Goal: Information Seeking & Learning: Learn about a topic

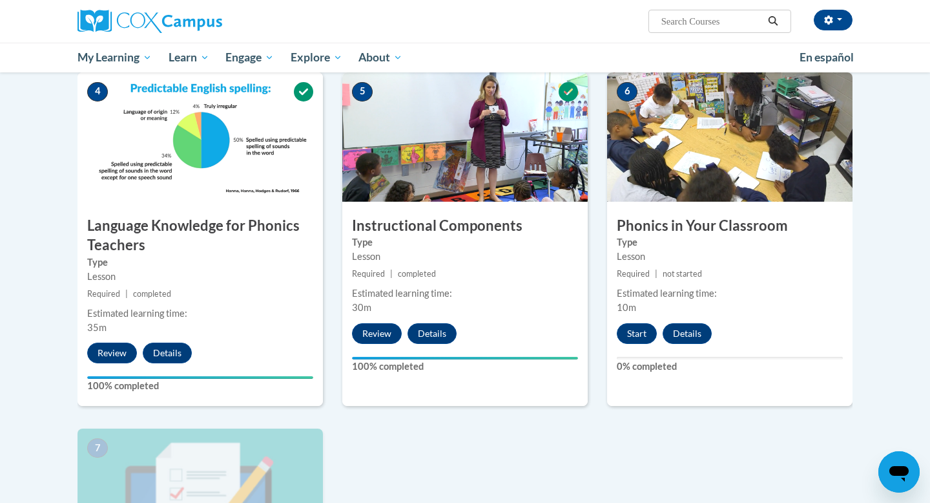
scroll to position [606, 0]
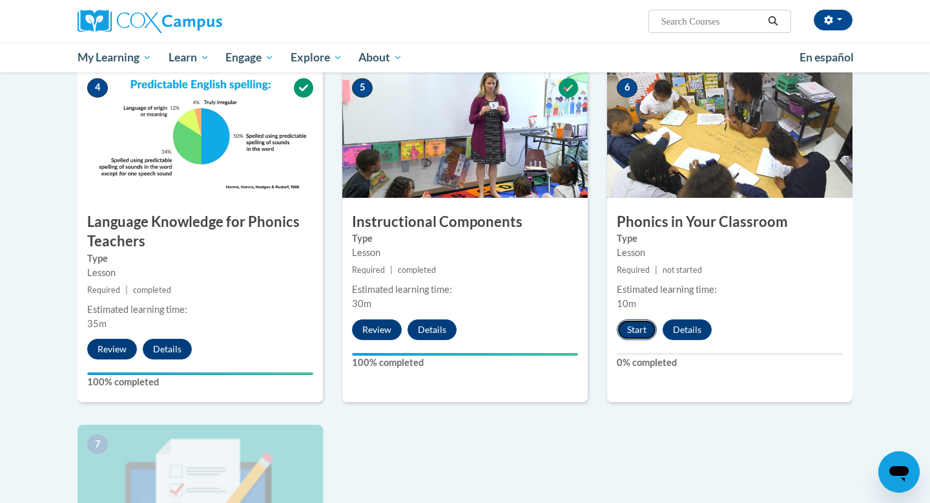
click at [631, 328] on button "Start" at bounding box center [637, 329] width 40 height 21
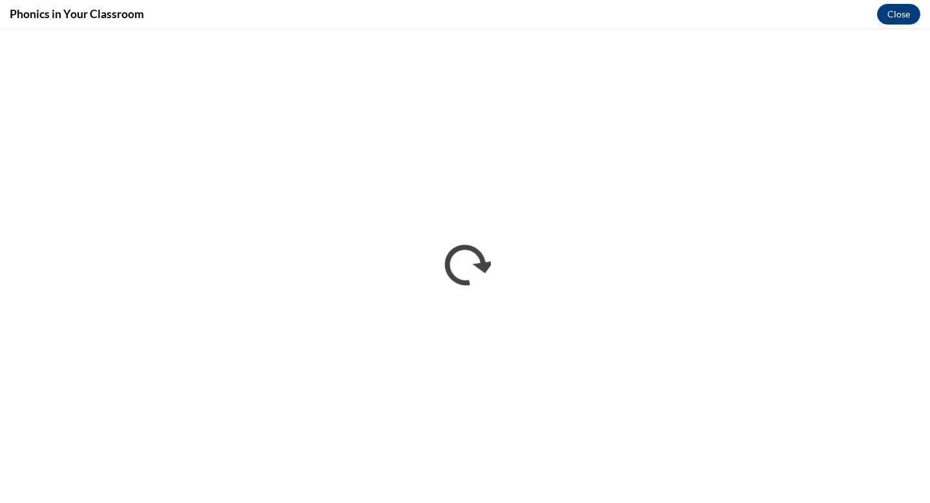
scroll to position [0, 0]
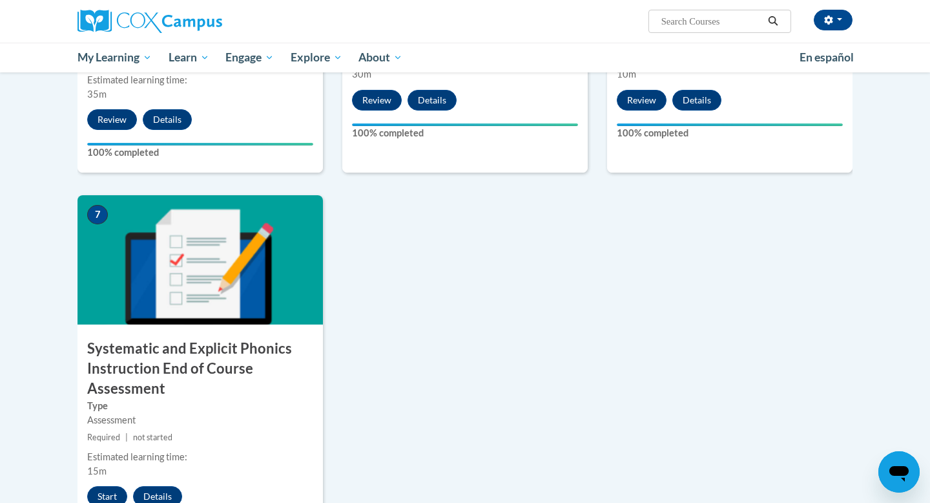
scroll to position [873, 0]
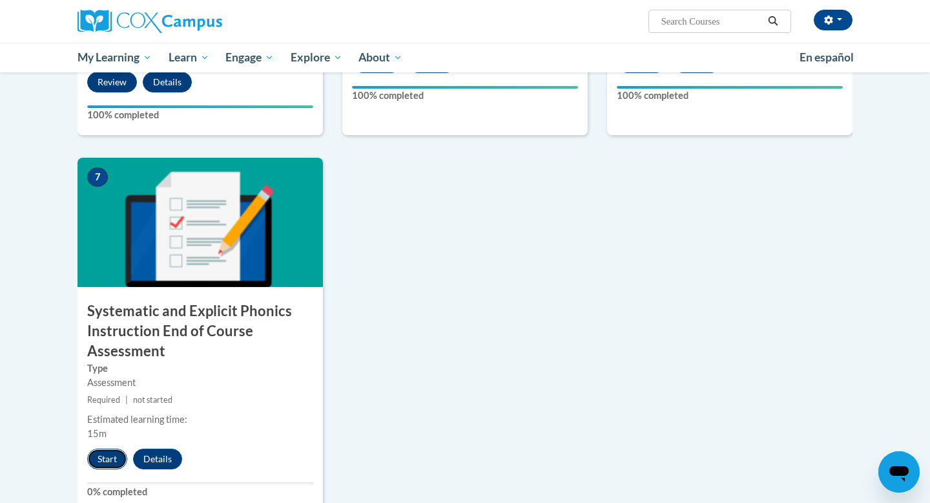
click at [110, 459] on button "Start" at bounding box center [107, 458] width 40 height 21
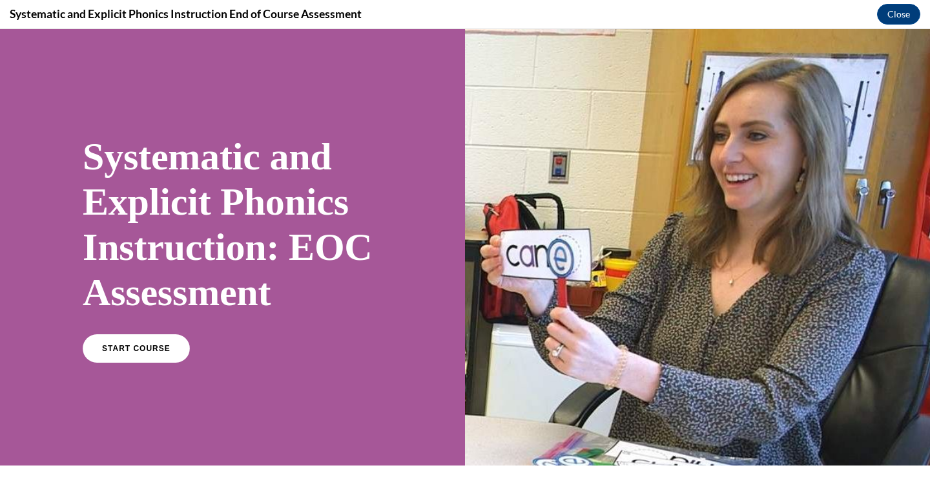
scroll to position [0, 0]
click at [132, 353] on link "START COURSE" at bounding box center [136, 348] width 112 height 30
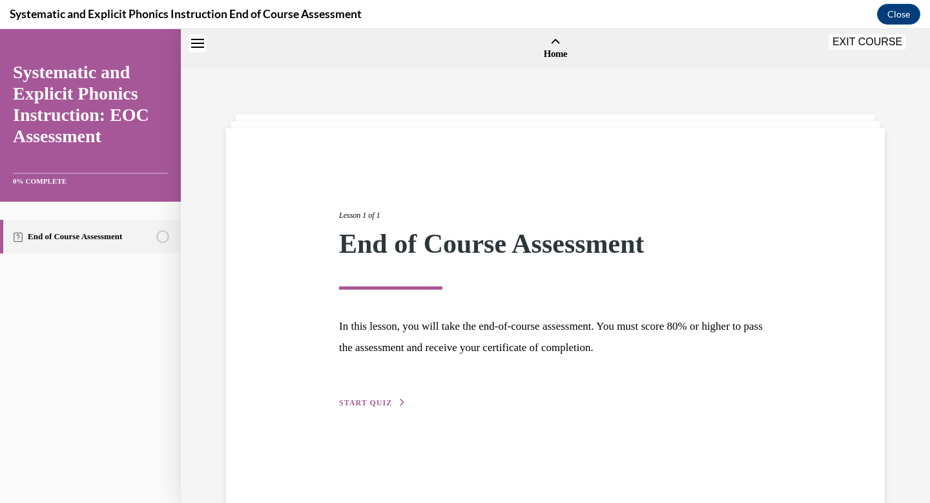
scroll to position [40, 0]
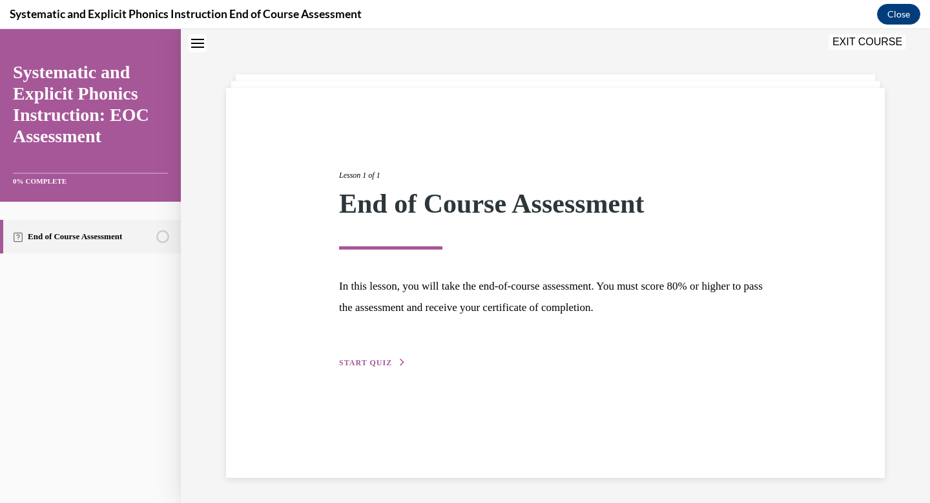
click at [371, 362] on span "START QUIZ" at bounding box center [365, 362] width 53 height 9
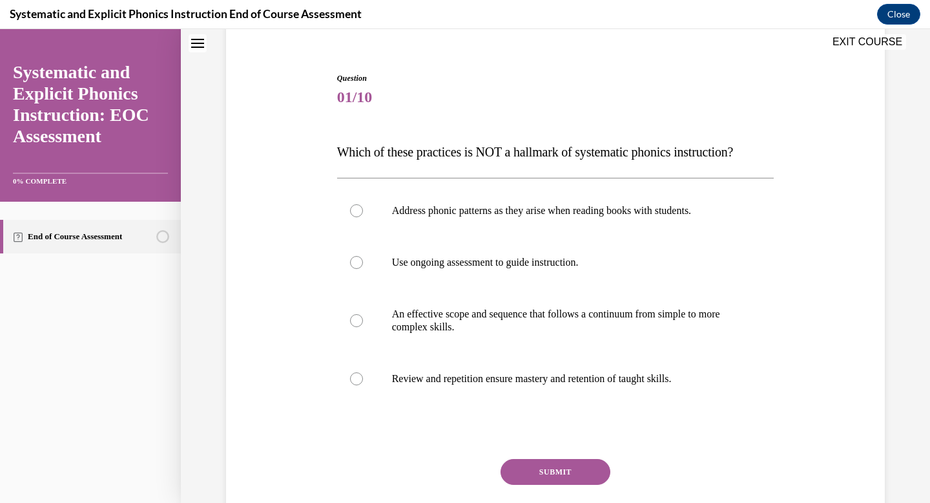
scroll to position [110, 0]
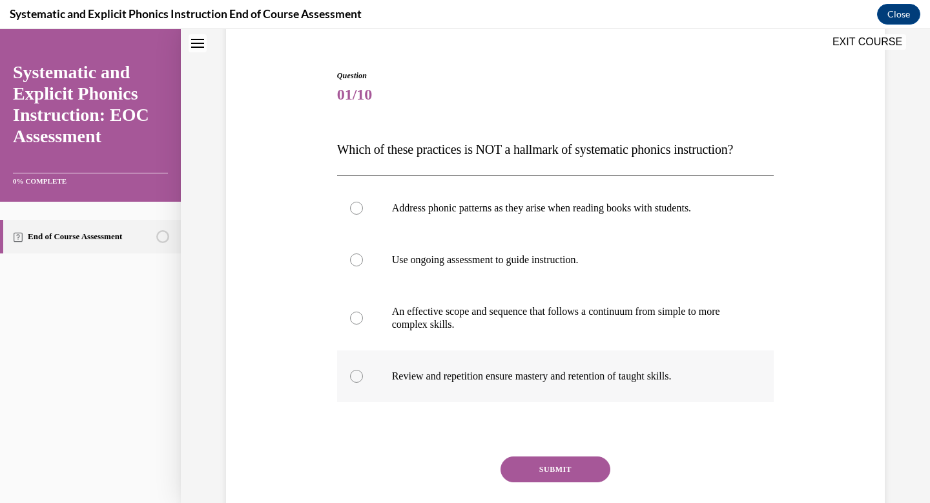
click at [472, 382] on div at bounding box center [555, 376] width 437 height 52
click at [534, 472] on button "SUBMIT" at bounding box center [556, 469] width 110 height 26
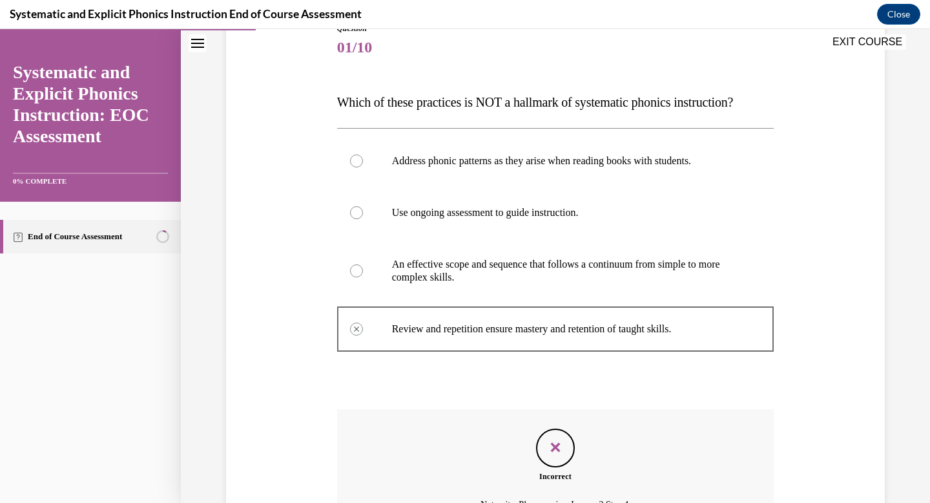
scroll to position [300, 0]
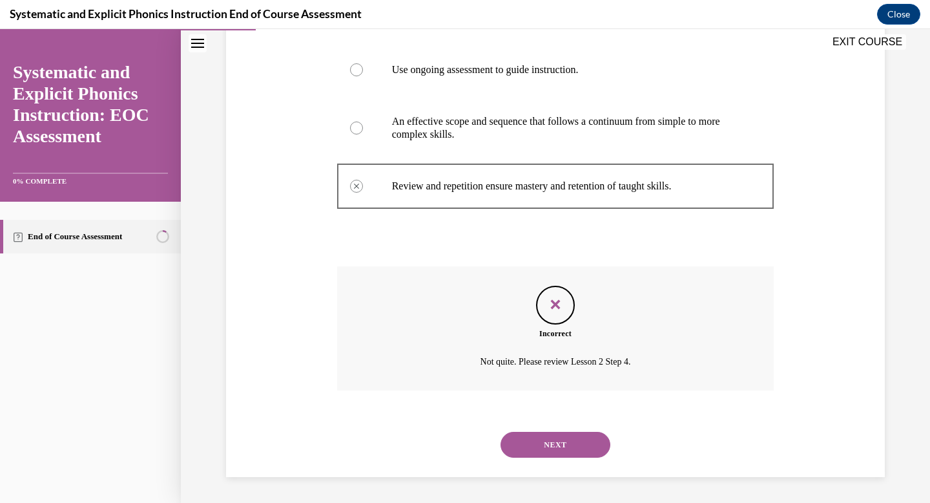
click at [537, 446] on button "NEXT" at bounding box center [556, 445] width 110 height 26
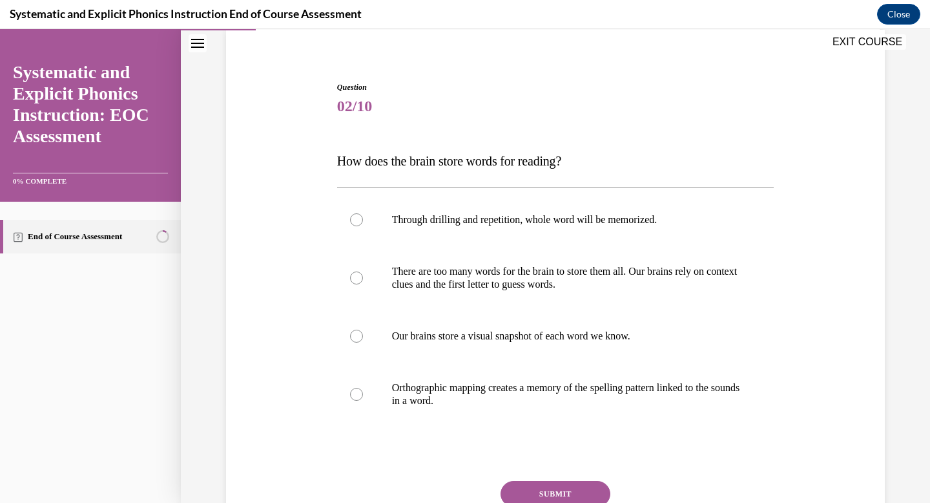
scroll to position [104, 0]
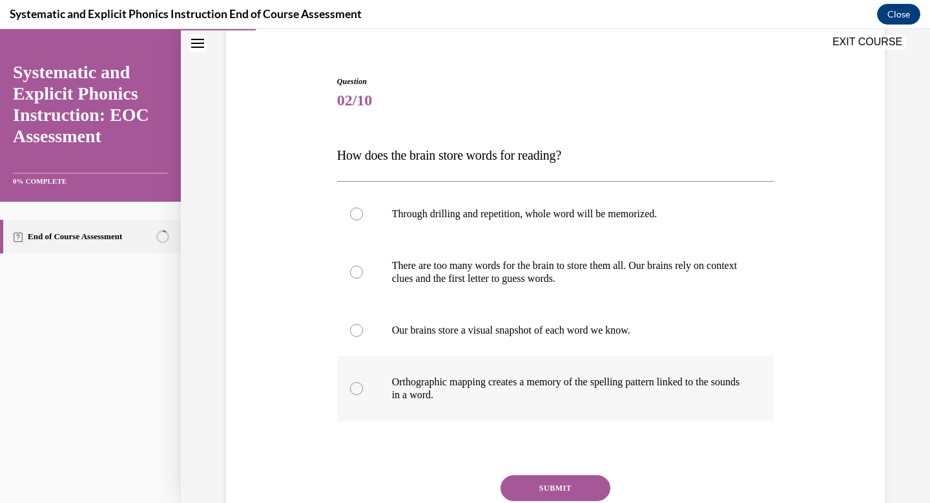
click at [423, 402] on div at bounding box center [555, 388] width 437 height 65
click at [549, 490] on button "SUBMIT" at bounding box center [556, 488] width 110 height 26
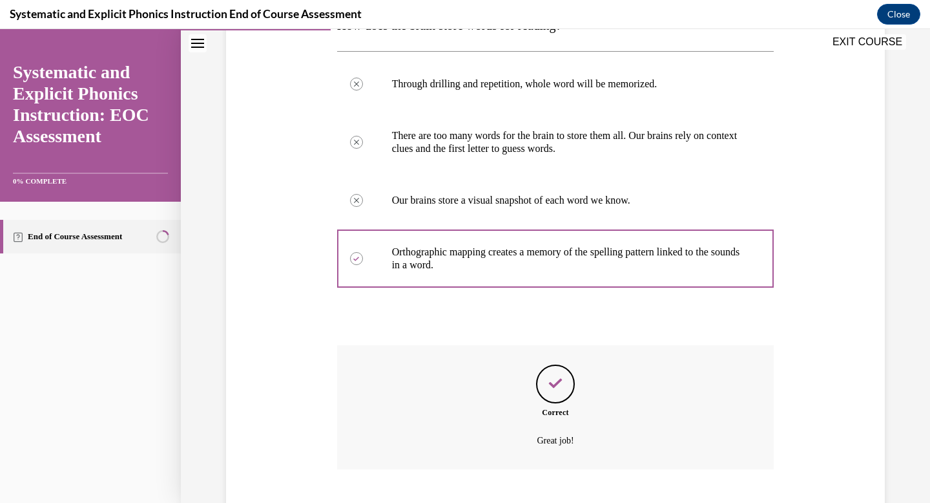
scroll to position [313, 0]
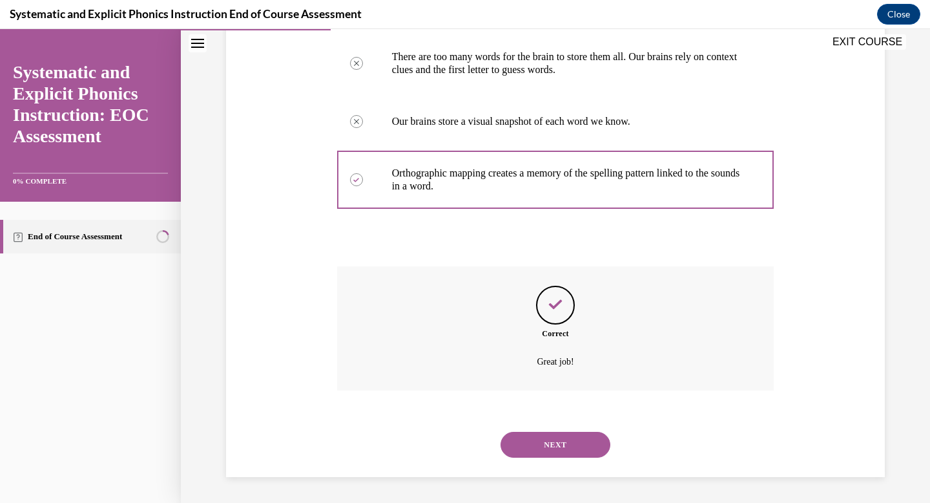
click at [556, 452] on button "NEXT" at bounding box center [556, 445] width 110 height 26
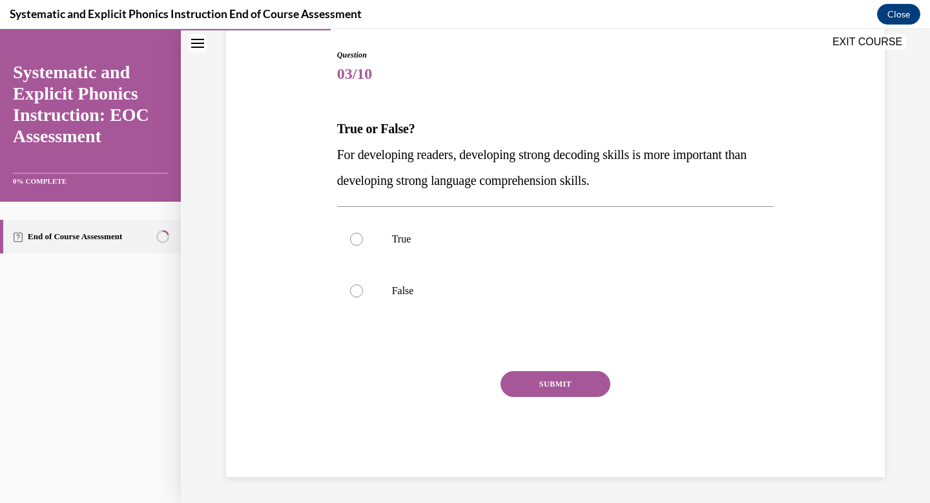
scroll to position [131, 0]
click at [412, 295] on p "False" at bounding box center [567, 290] width 350 height 13
click at [541, 386] on button "SUBMIT" at bounding box center [556, 384] width 110 height 26
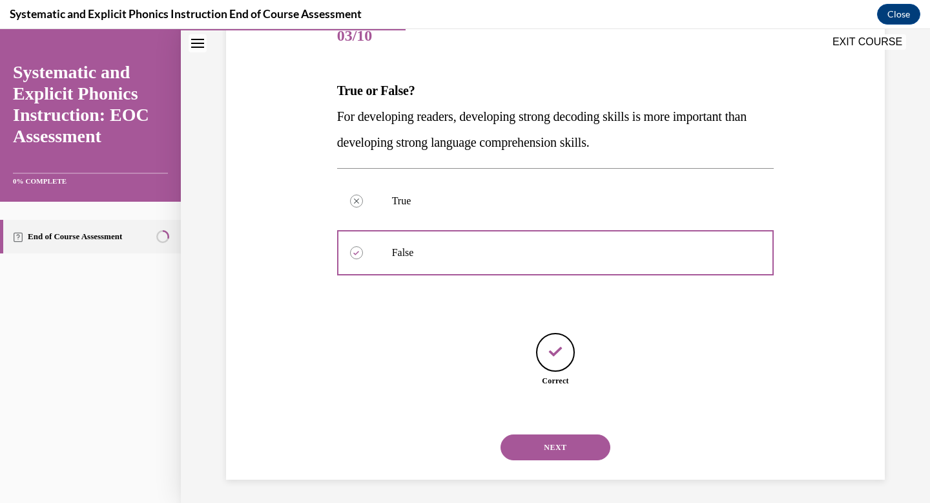
scroll to position [171, 0]
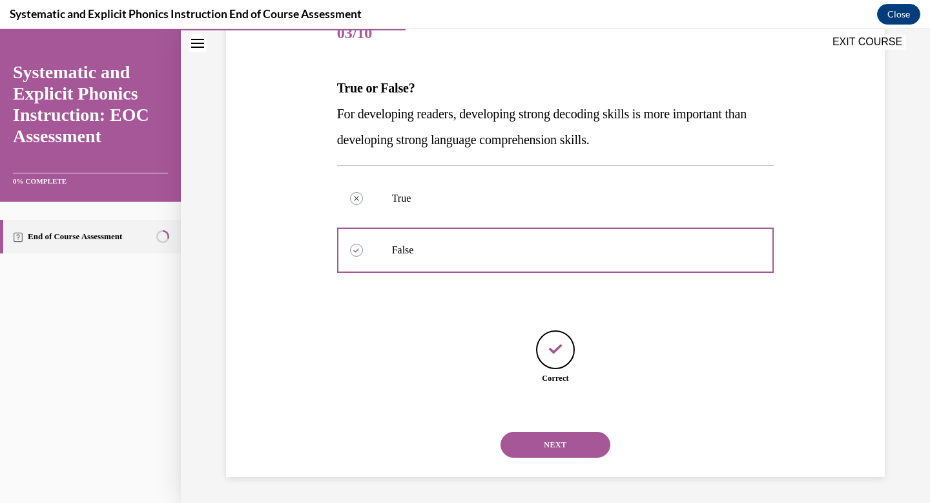
click at [564, 442] on button "NEXT" at bounding box center [556, 445] width 110 height 26
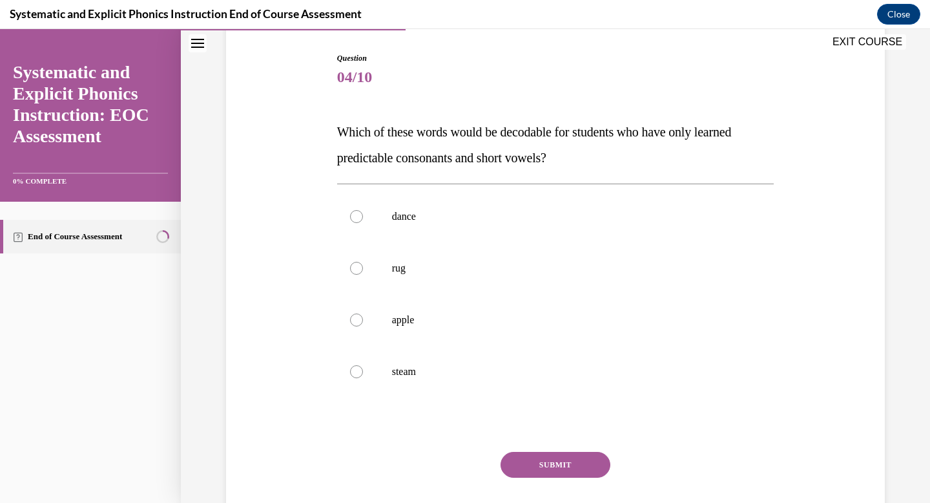
scroll to position [131, 0]
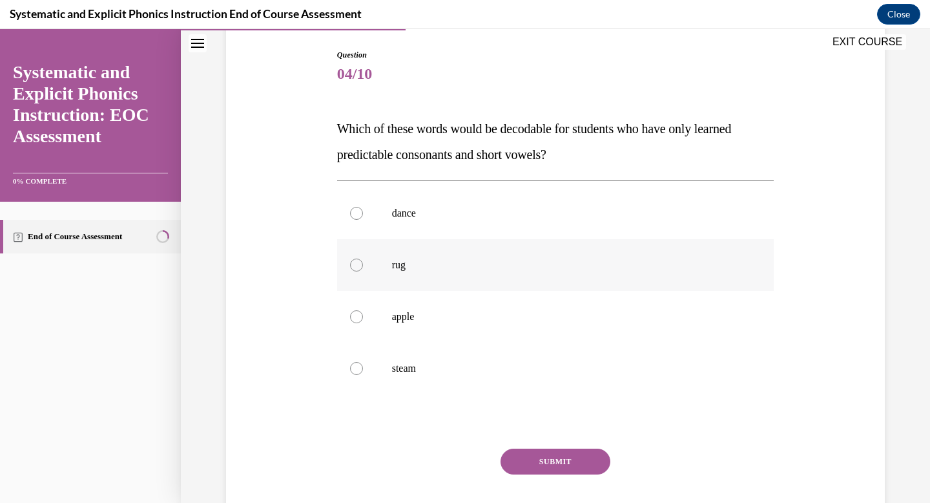
click at [404, 268] on p "rug" at bounding box center [567, 264] width 350 height 13
click at [550, 465] on button "SUBMIT" at bounding box center [556, 461] width 110 height 26
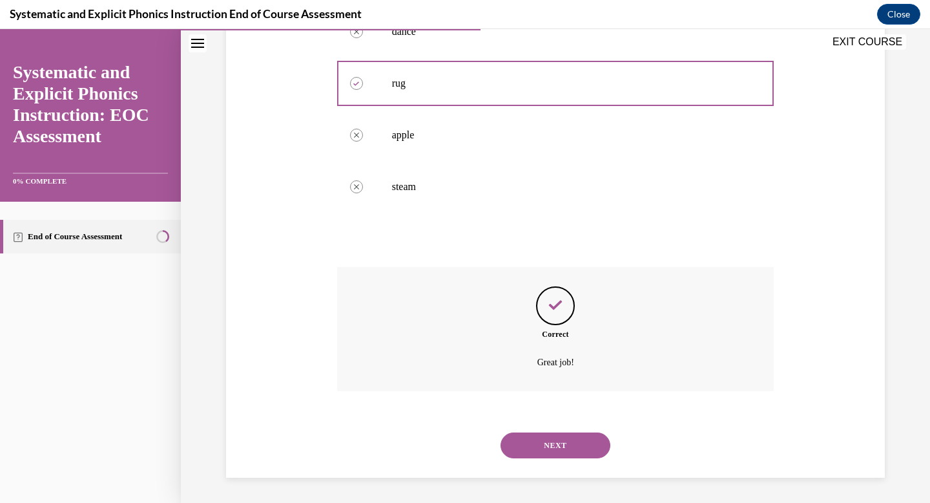
scroll to position [313, 0]
click at [555, 441] on button "NEXT" at bounding box center [556, 445] width 110 height 26
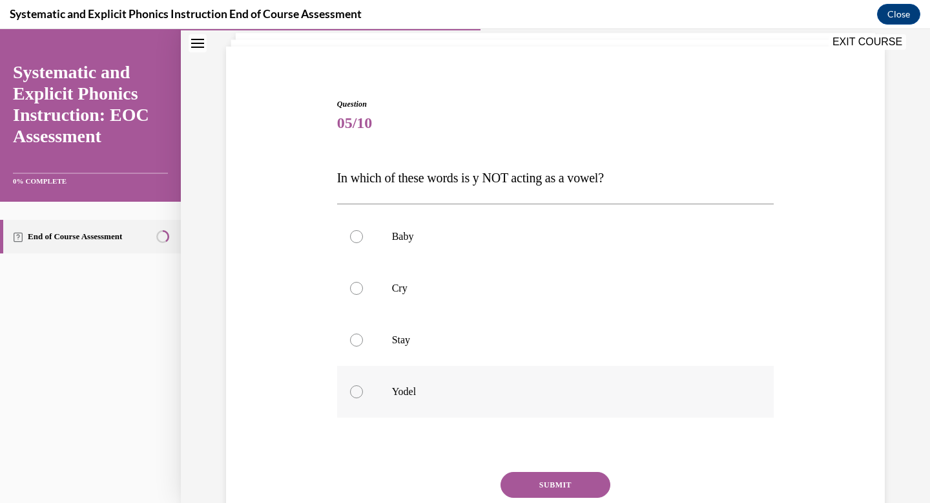
scroll to position [82, 0]
click at [352, 393] on div at bounding box center [356, 390] width 13 height 13
click at [530, 486] on button "SUBMIT" at bounding box center [556, 484] width 110 height 26
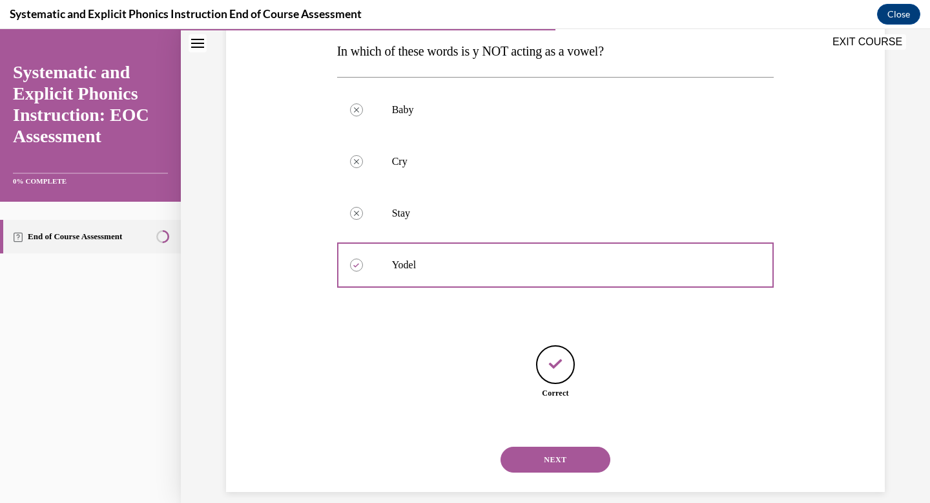
scroll to position [223, 0]
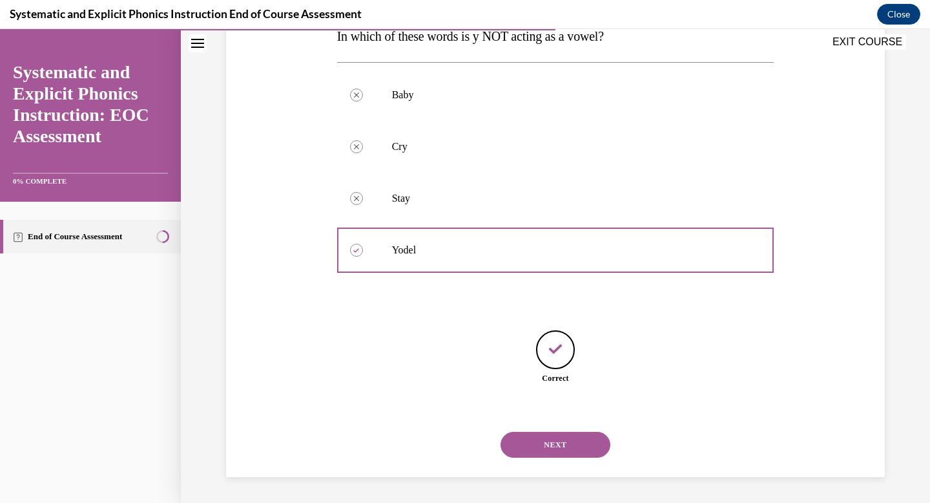
click at [539, 441] on button "NEXT" at bounding box center [556, 445] width 110 height 26
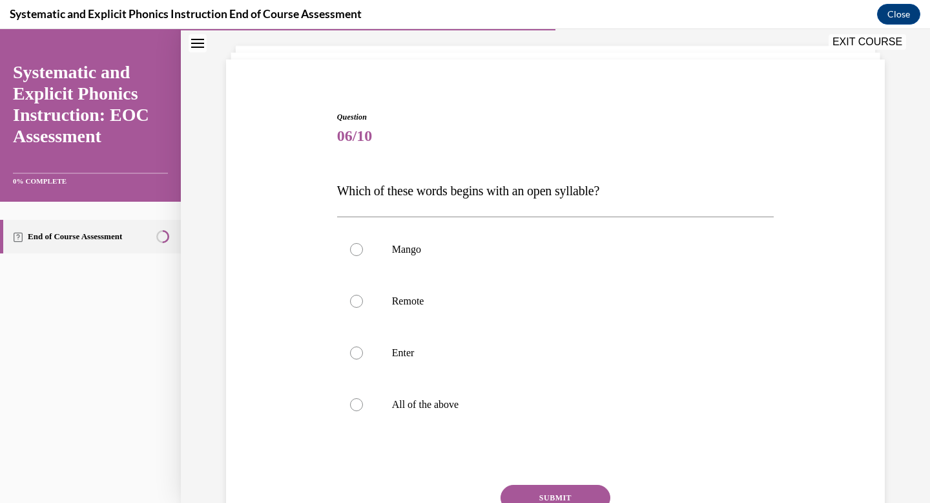
scroll to position [72, 0]
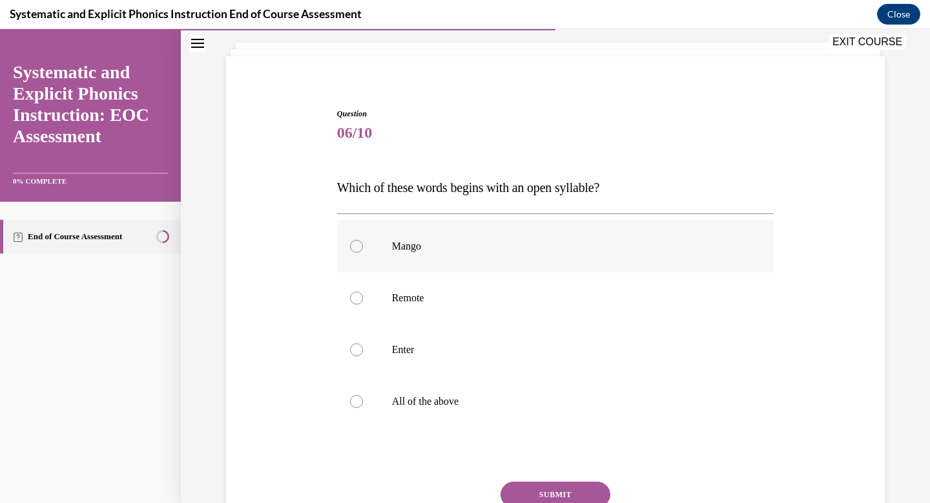
click at [420, 251] on p "Mango" at bounding box center [567, 246] width 350 height 13
click at [559, 489] on button "SUBMIT" at bounding box center [556, 494] width 110 height 26
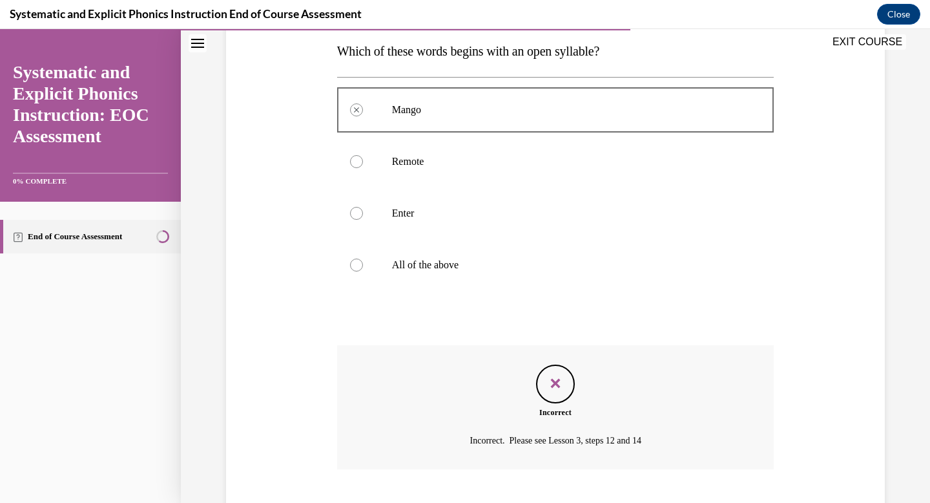
scroll to position [287, 0]
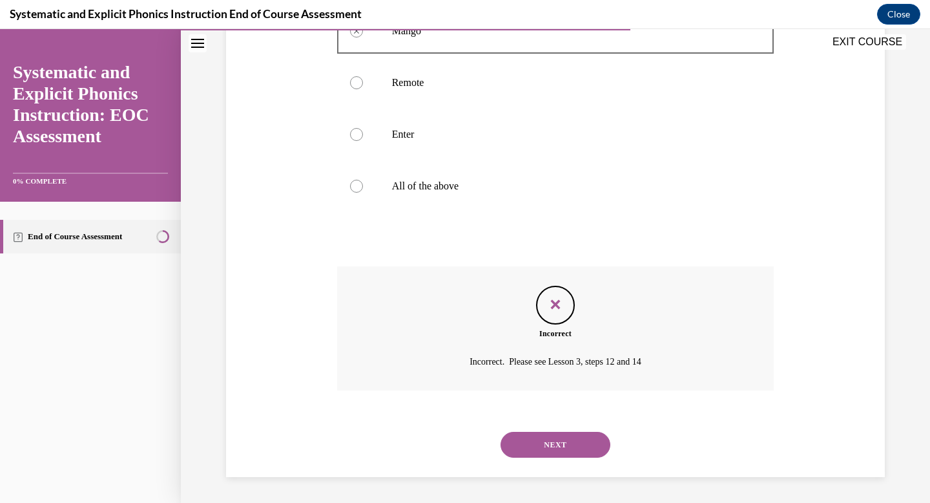
click at [560, 446] on button "NEXT" at bounding box center [556, 445] width 110 height 26
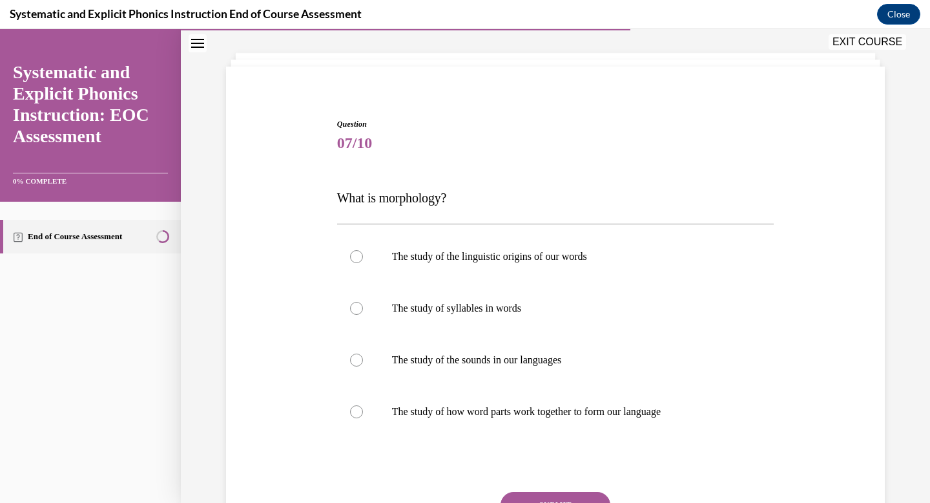
scroll to position [70, 0]
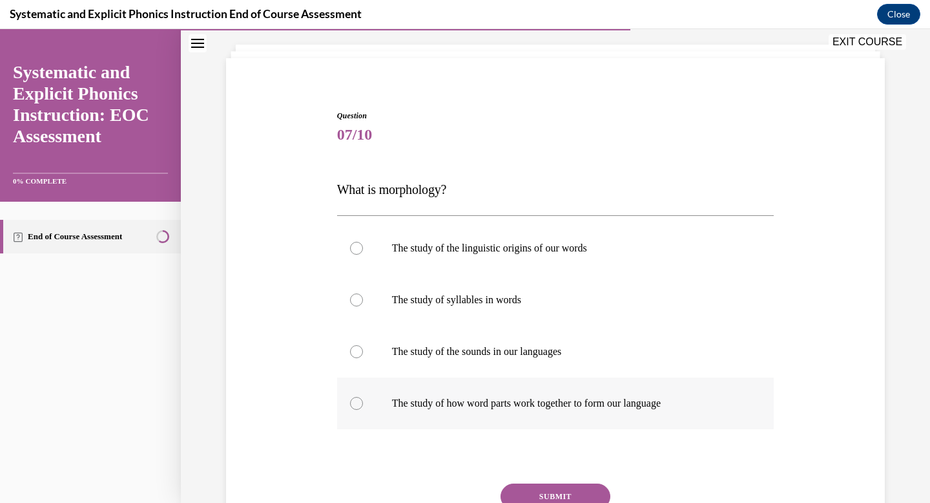
click at [554, 414] on div at bounding box center [555, 403] width 437 height 52
click at [561, 495] on button "SUBMIT" at bounding box center [556, 496] width 110 height 26
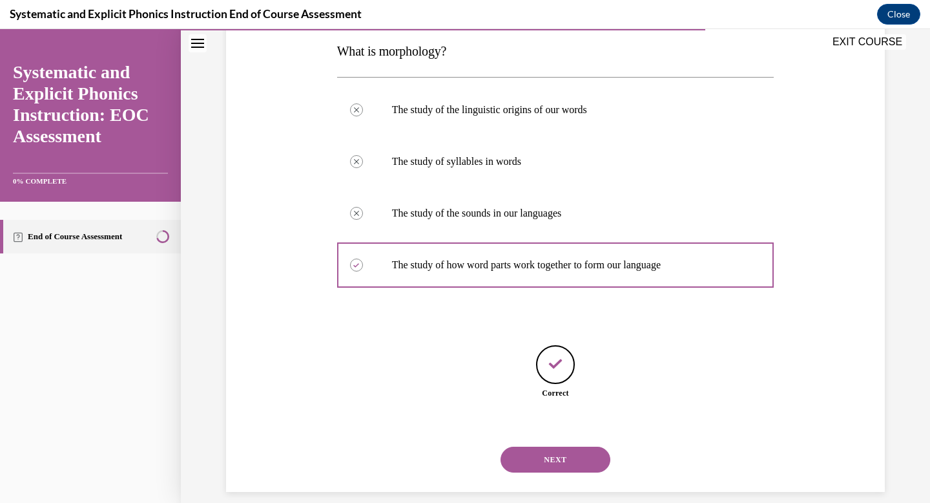
scroll to position [223, 0]
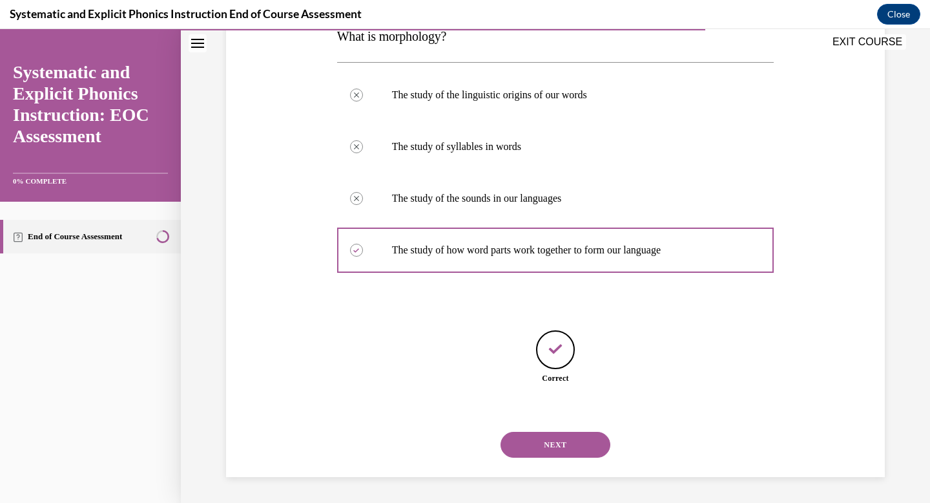
click at [563, 449] on button "NEXT" at bounding box center [556, 445] width 110 height 26
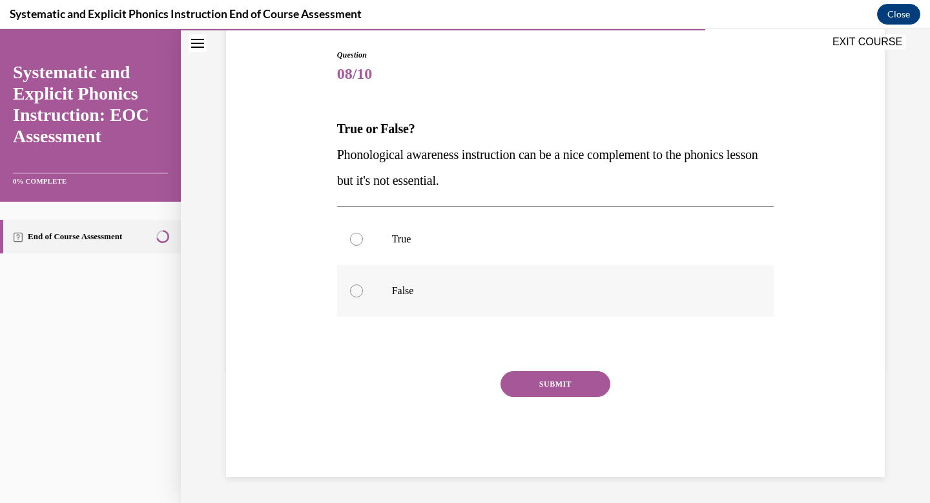
click at [406, 289] on p "False" at bounding box center [567, 290] width 350 height 13
click at [556, 379] on button "SUBMIT" at bounding box center [556, 384] width 110 height 26
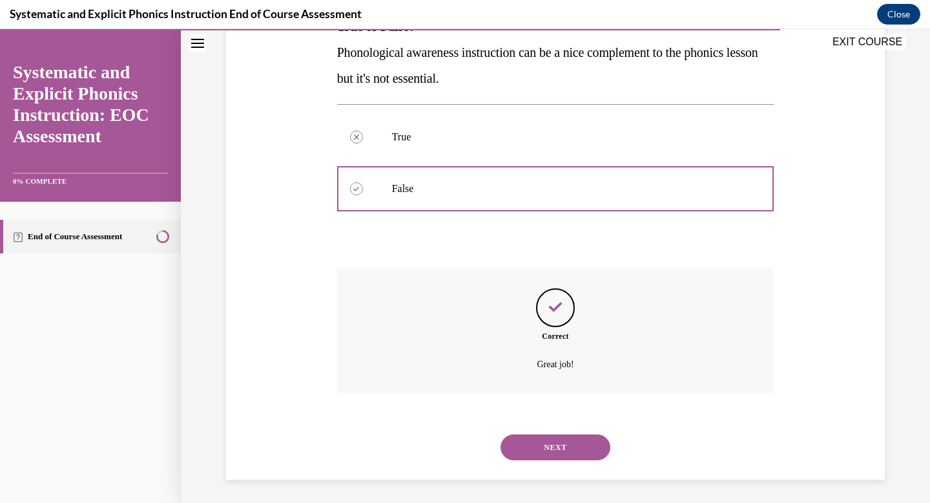
scroll to position [235, 0]
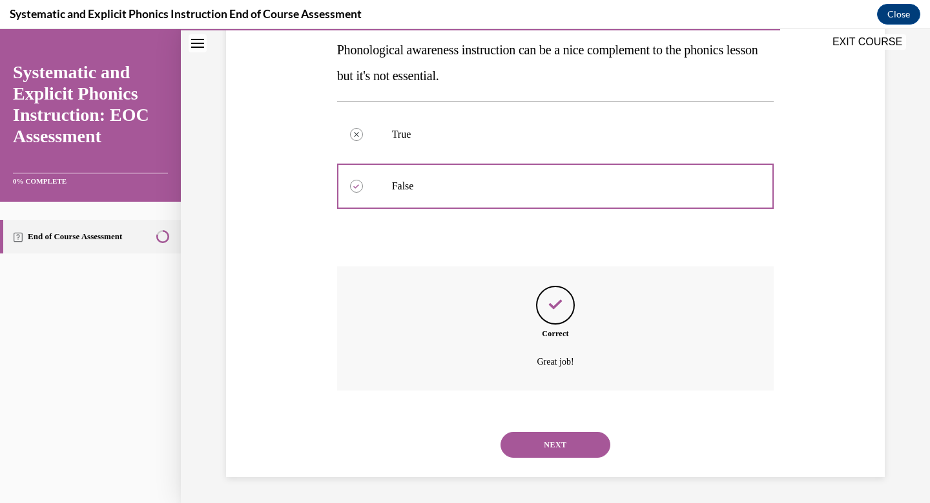
click at [561, 443] on button "NEXT" at bounding box center [556, 445] width 110 height 26
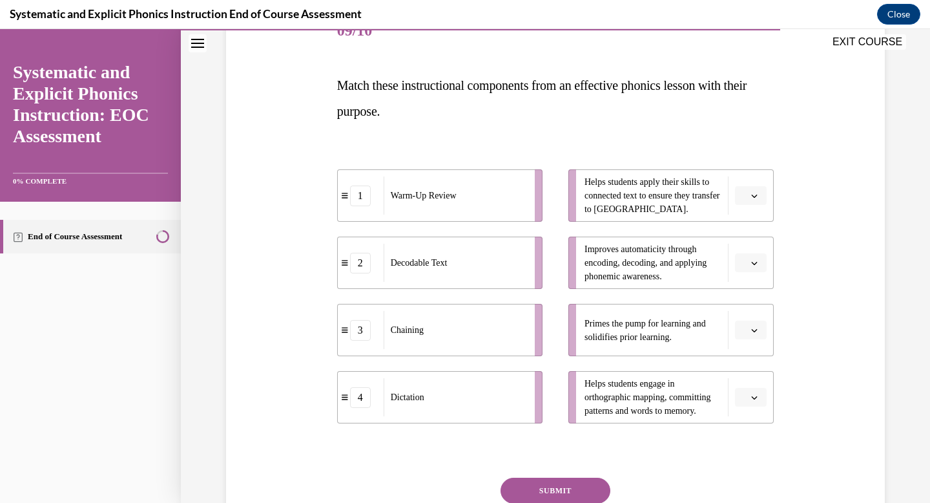
scroll to position [181, 0]
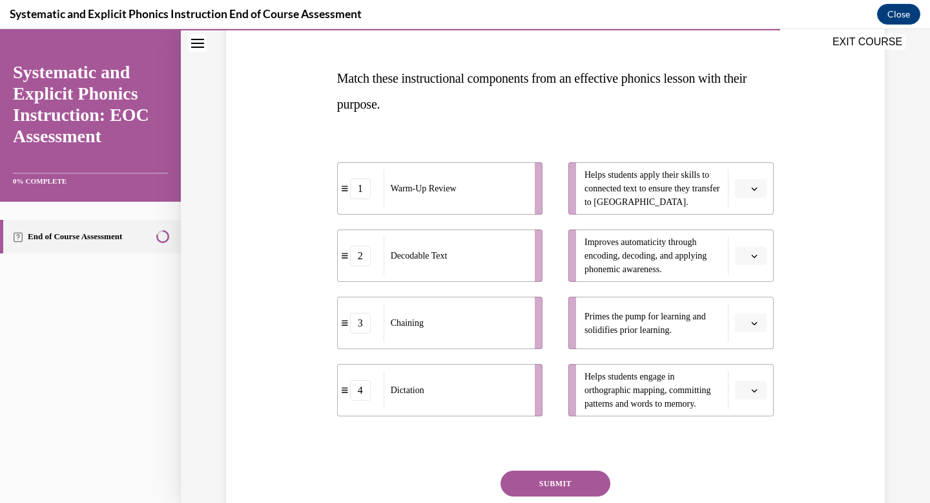
click at [756, 326] on span "button" at bounding box center [754, 323] width 9 height 9
click at [748, 377] on span "1" at bounding box center [746, 377] width 5 height 10
click at [760, 189] on button "button" at bounding box center [751, 188] width 32 height 19
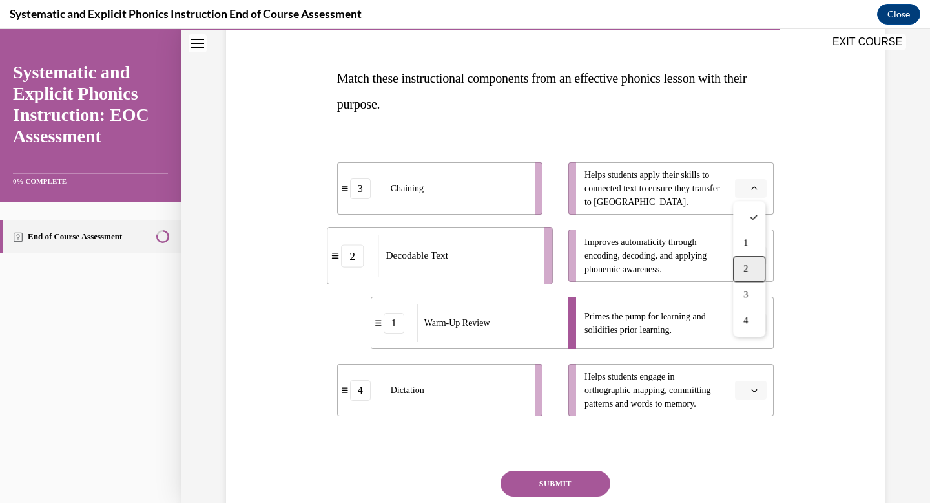
click at [751, 268] on div "2" at bounding box center [749, 269] width 32 height 26
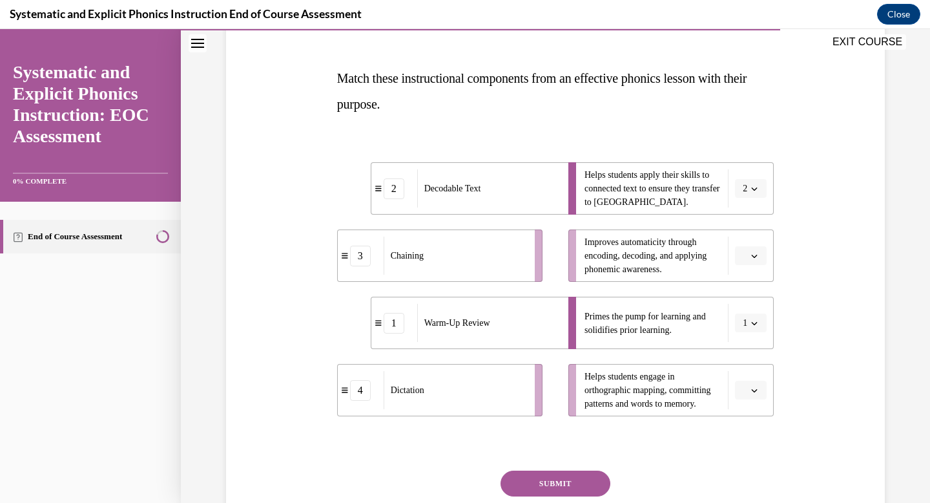
click at [751, 258] on icon "button" at bounding box center [754, 256] width 6 height 6
click at [760, 364] on div "3" at bounding box center [749, 362] width 32 height 26
click at [756, 395] on button "button" at bounding box center [751, 390] width 32 height 19
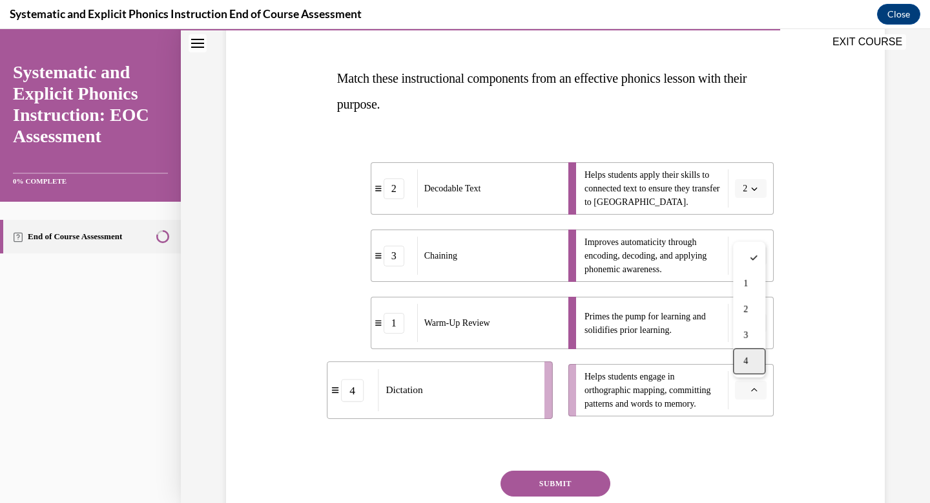
click at [751, 366] on div "4" at bounding box center [749, 361] width 32 height 26
click at [555, 483] on button "SUBMIT" at bounding box center [556, 483] width 110 height 26
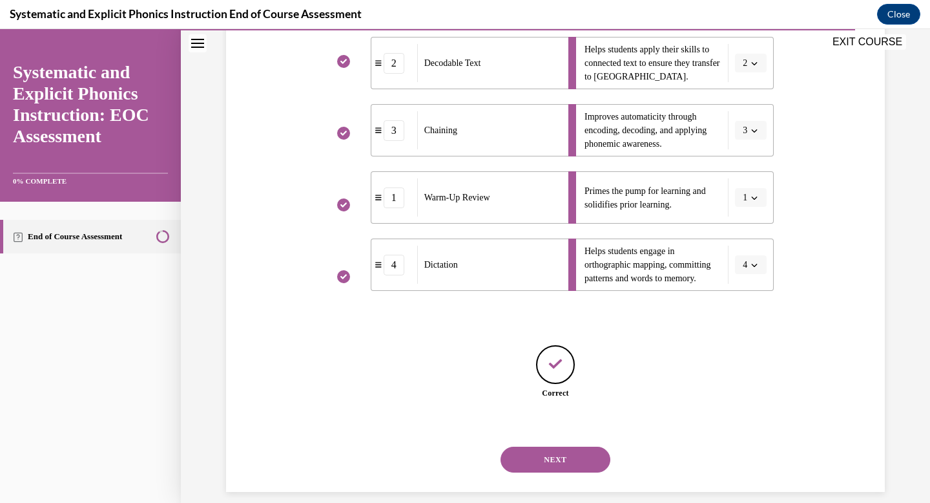
scroll to position [321, 0]
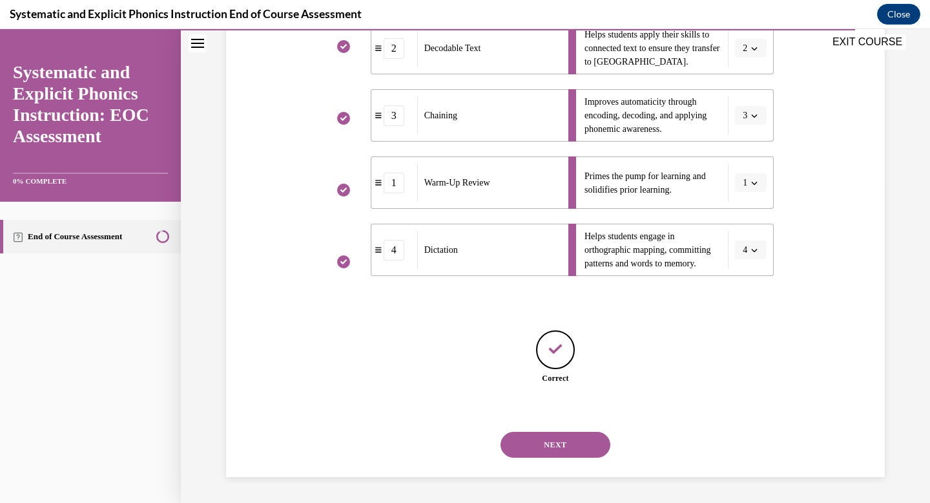
click at [558, 444] on button "NEXT" at bounding box center [556, 445] width 110 height 26
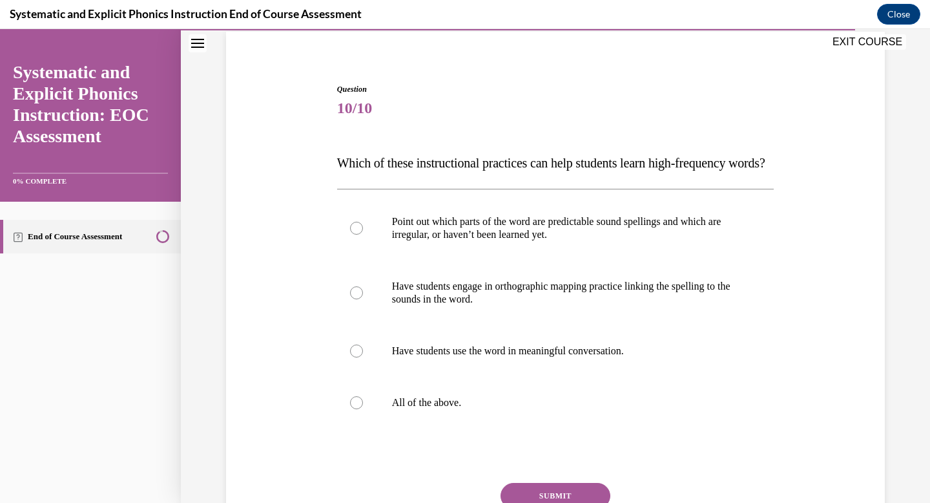
scroll to position [107, 0]
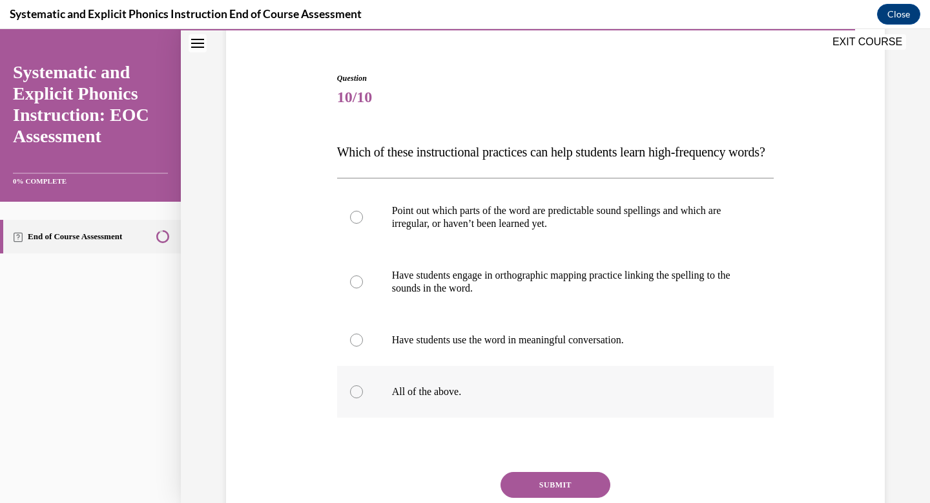
click at [448, 398] on p "All of the above." at bounding box center [567, 391] width 350 height 13
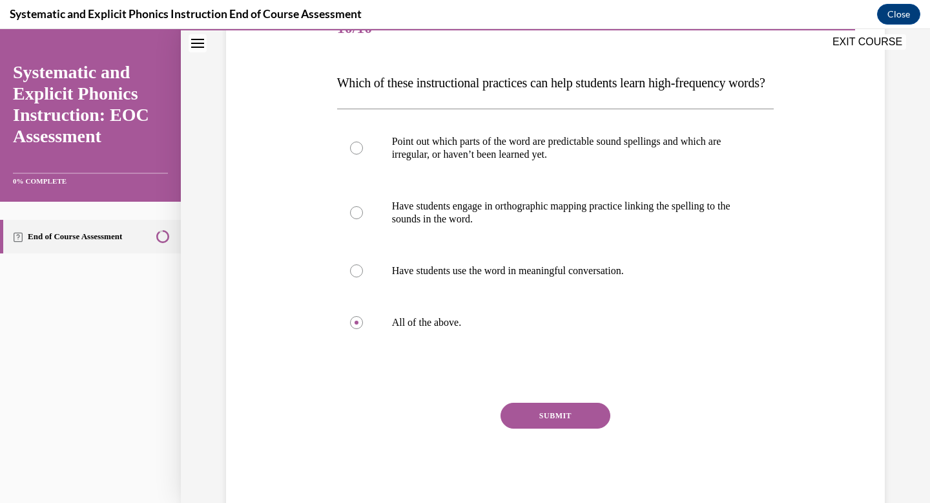
click at [552, 428] on button "SUBMIT" at bounding box center [556, 416] width 110 height 26
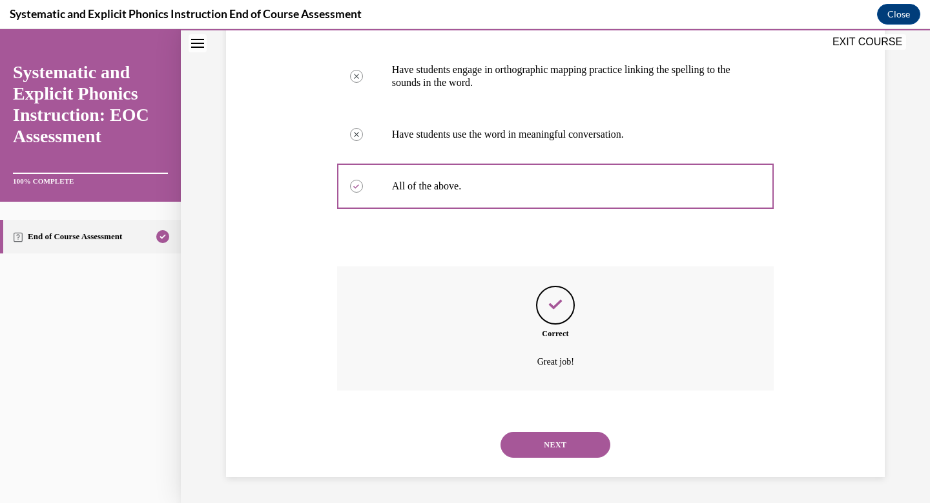
scroll to position [339, 0]
click at [561, 442] on button "NEXT" at bounding box center [556, 445] width 110 height 26
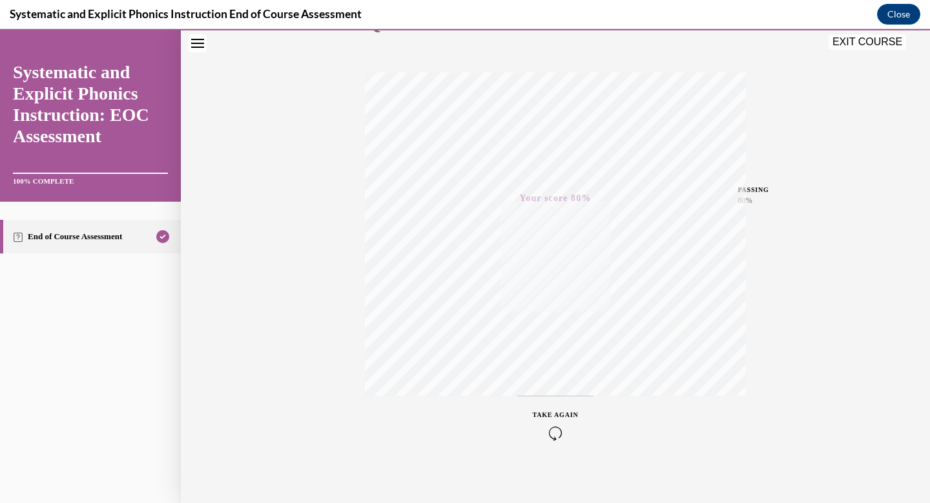
scroll to position [189, 0]
click at [861, 45] on button "EXIT COURSE" at bounding box center [868, 42] width 78 height 16
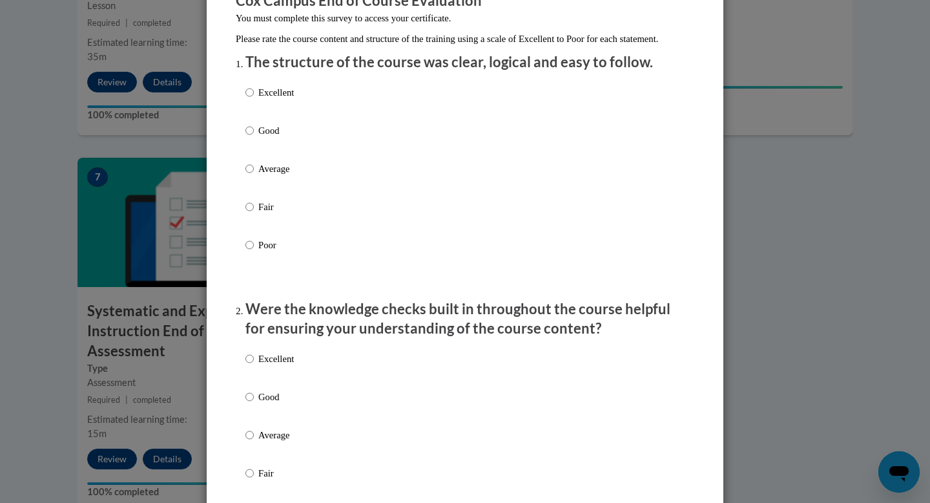
scroll to position [0, 0]
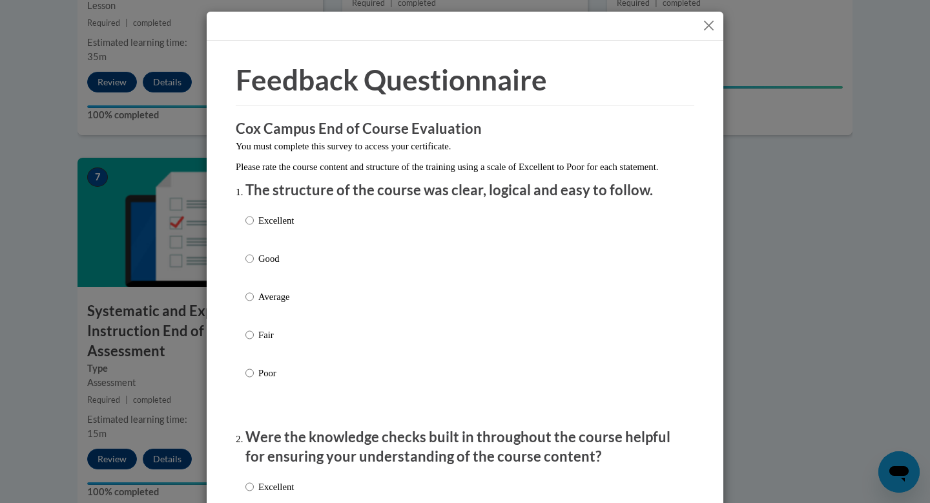
click at [706, 23] on button "Close" at bounding box center [709, 25] width 16 height 16
